Goal: Transaction & Acquisition: Subscribe to service/newsletter

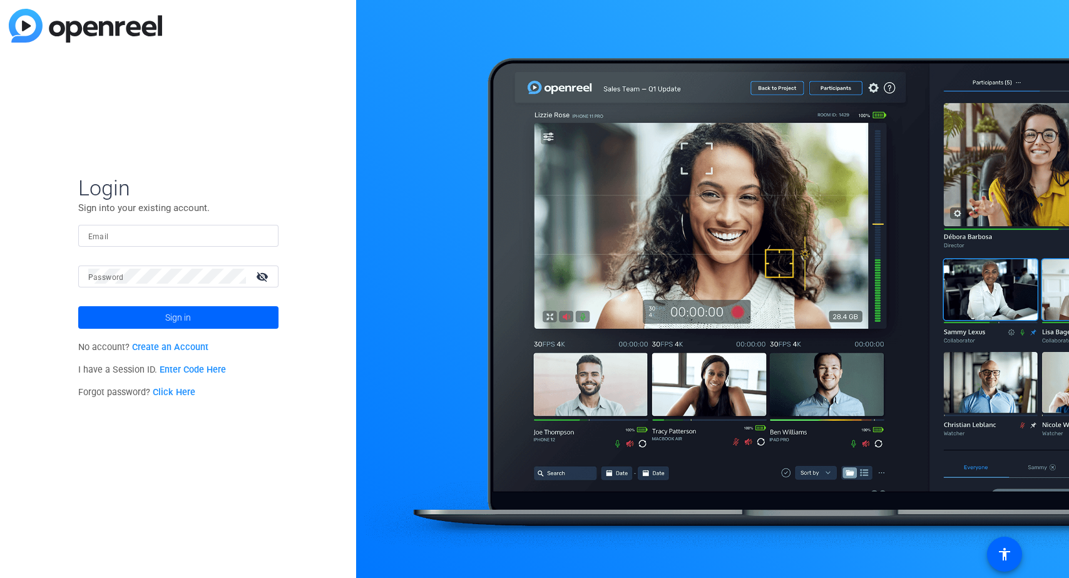
click at [94, 29] on img at bounding box center [85, 26] width 153 height 34
paste input "[EMAIL_ADDRESS][DOMAIN_NAME]"
type input "[EMAIL_ADDRESS][DOMAIN_NAME]"
click at [178, 317] on button "Sign in" at bounding box center [178, 317] width 200 height 23
click at [176, 349] on link "Create an Account" at bounding box center [170, 347] width 76 height 11
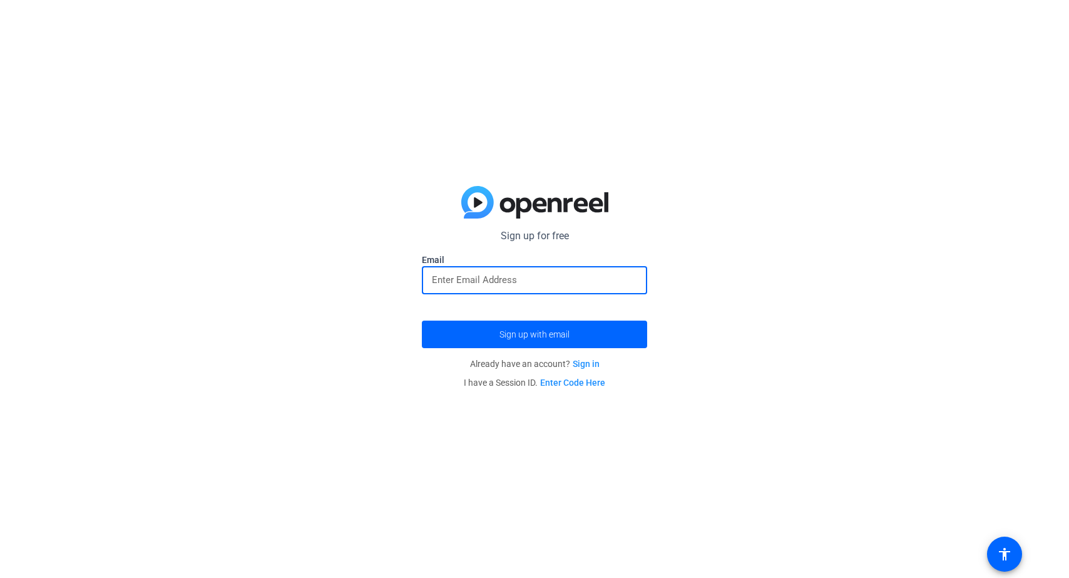
paste input "[EMAIL_ADDRESS][DOMAIN_NAME]"
type input "bronsdillan@gmail.com"
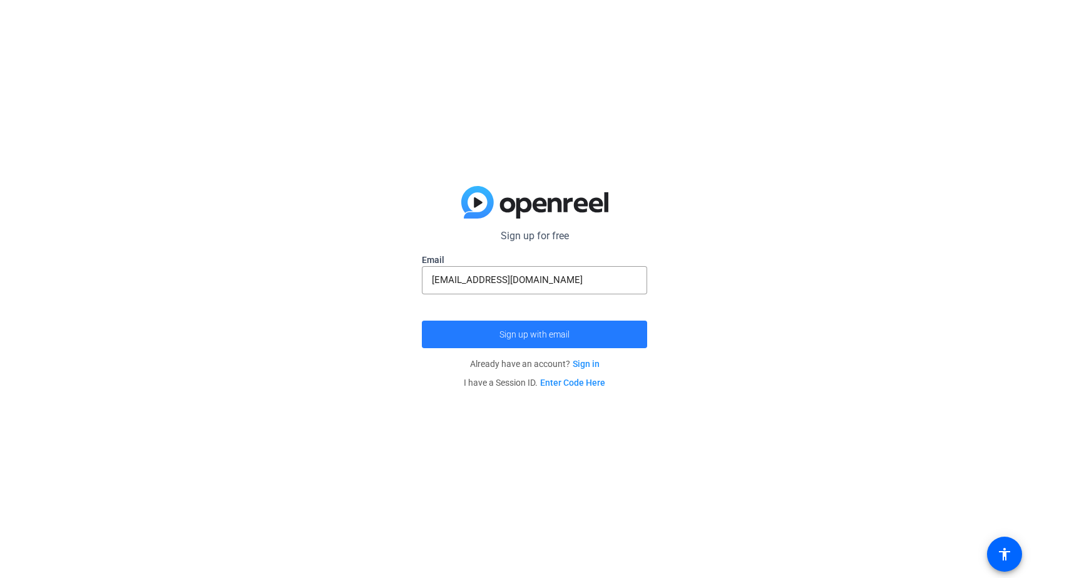
click at [535, 334] on span "Sign up with email" at bounding box center [535, 334] width 70 height 0
